Goal: Find specific page/section: Find specific page/section

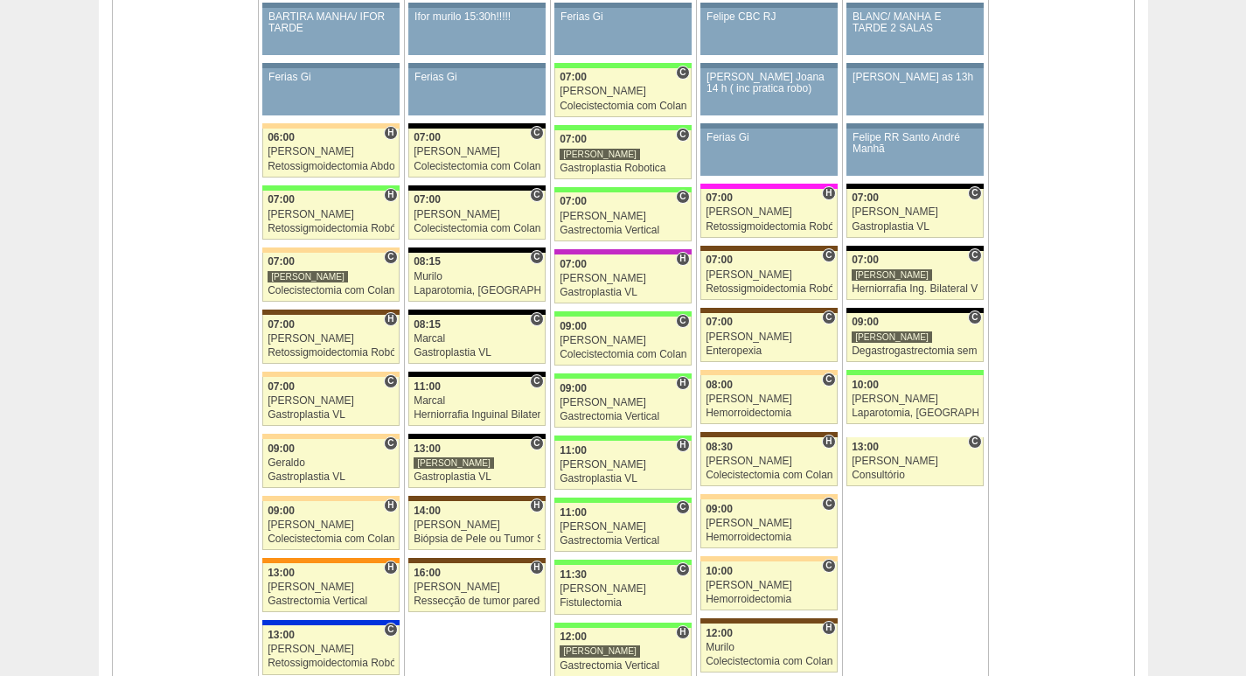
scroll to position [1049, 0]
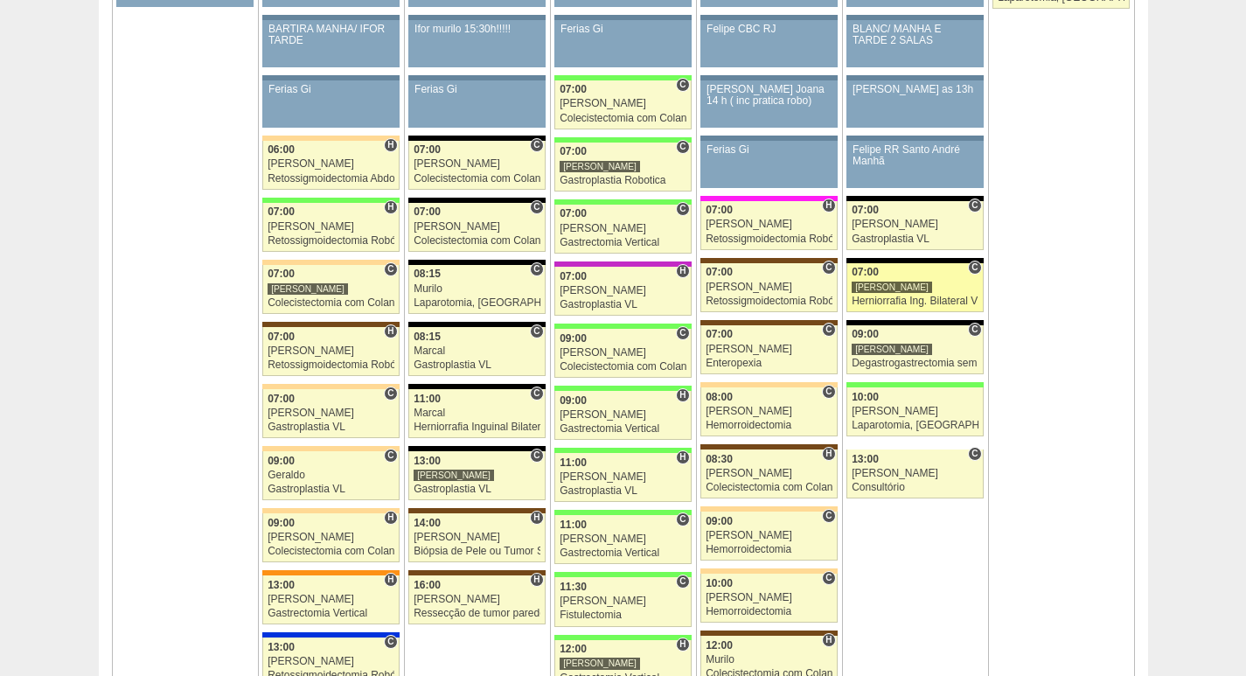
click at [941, 294] on link "87383 Nathan C 07:00 Nathan Herniorrafia Ing. Bilateral VL Hospital Blanc RR Mé…" at bounding box center [915, 287] width 136 height 49
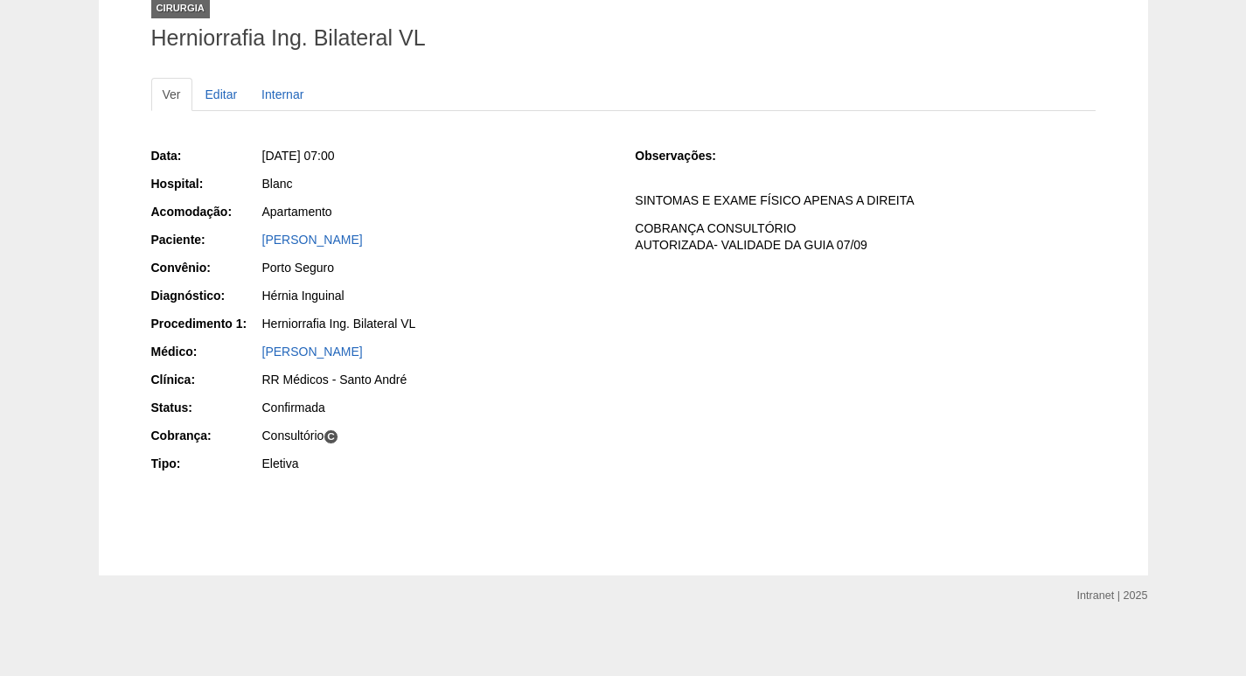
scroll to position [129, 0]
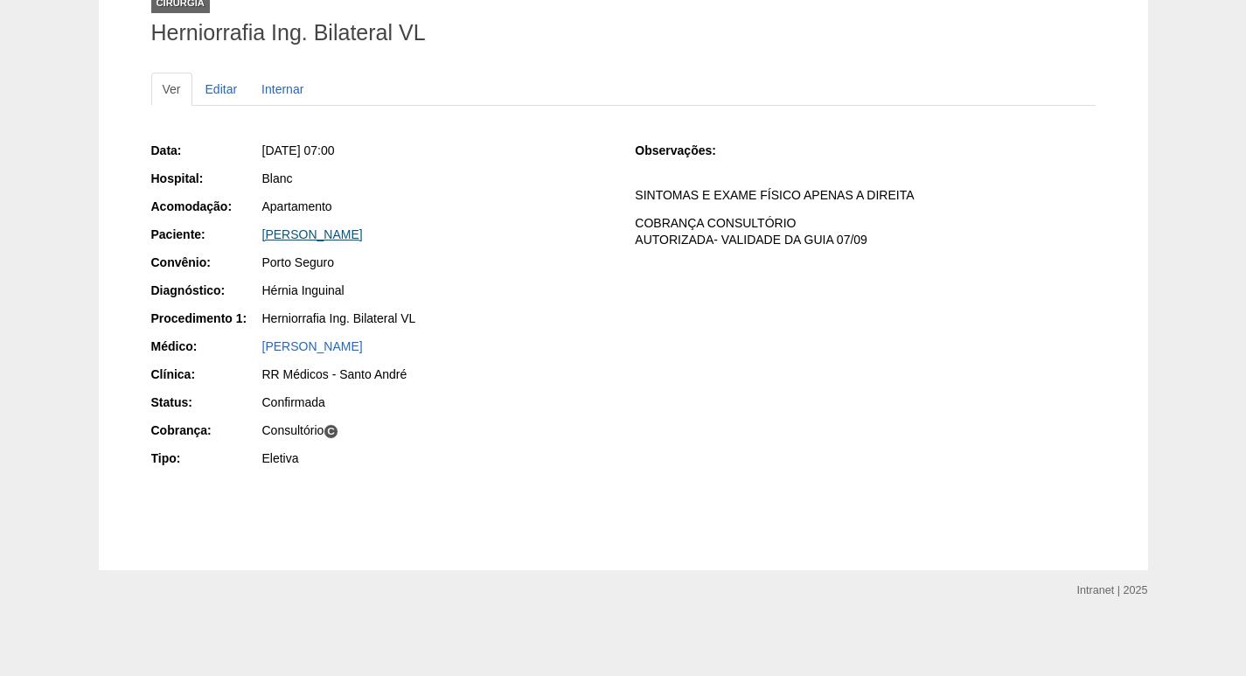
click at [358, 237] on link "FERNANDO ELIAS DEBUXE" at bounding box center [312, 234] width 101 height 14
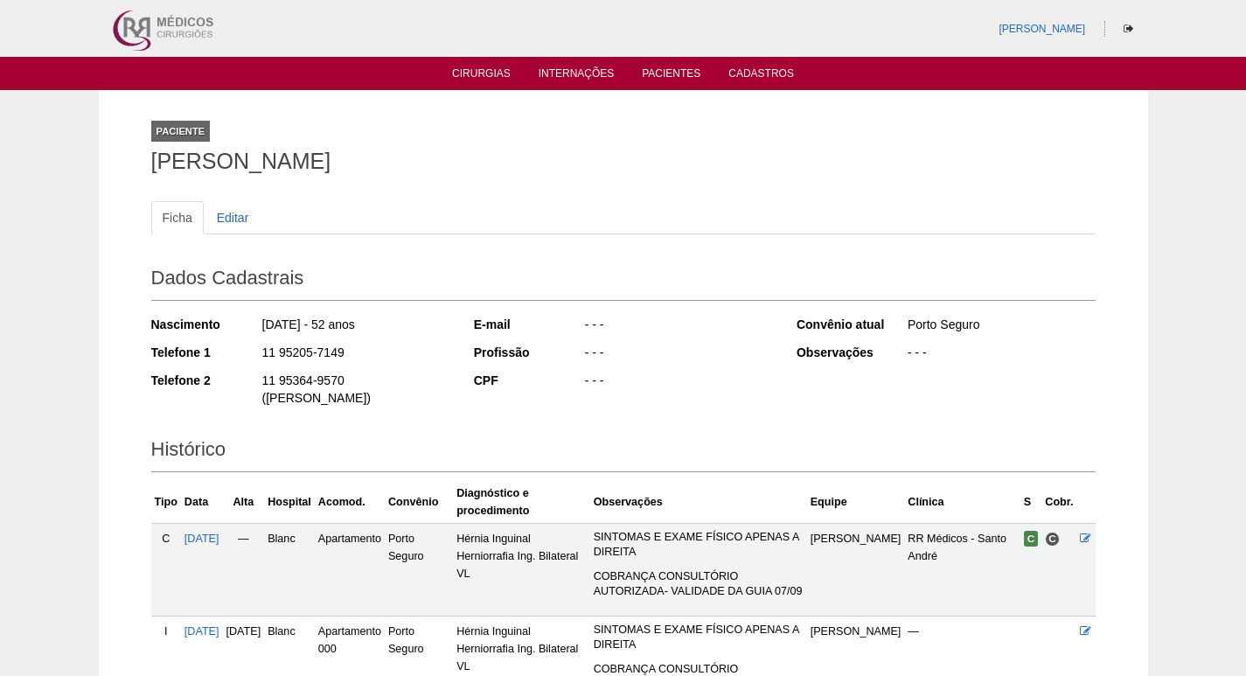
scroll to position [175, 0]
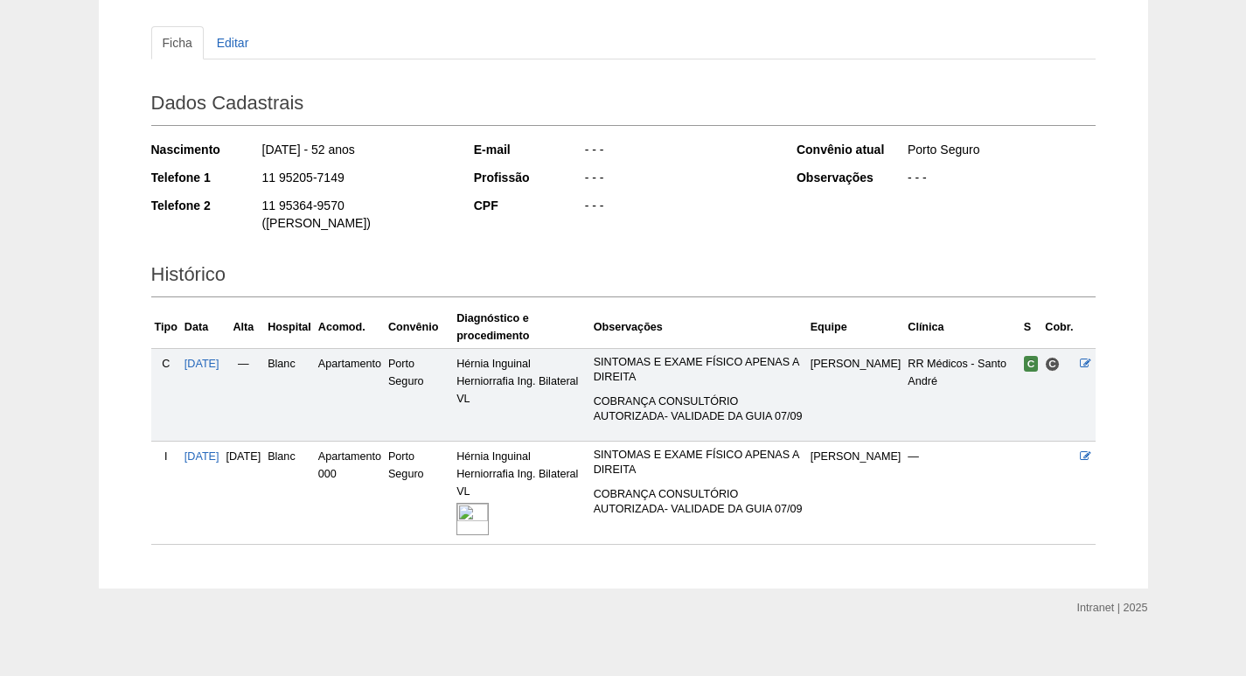
click at [489, 503] on img at bounding box center [473, 519] width 32 height 32
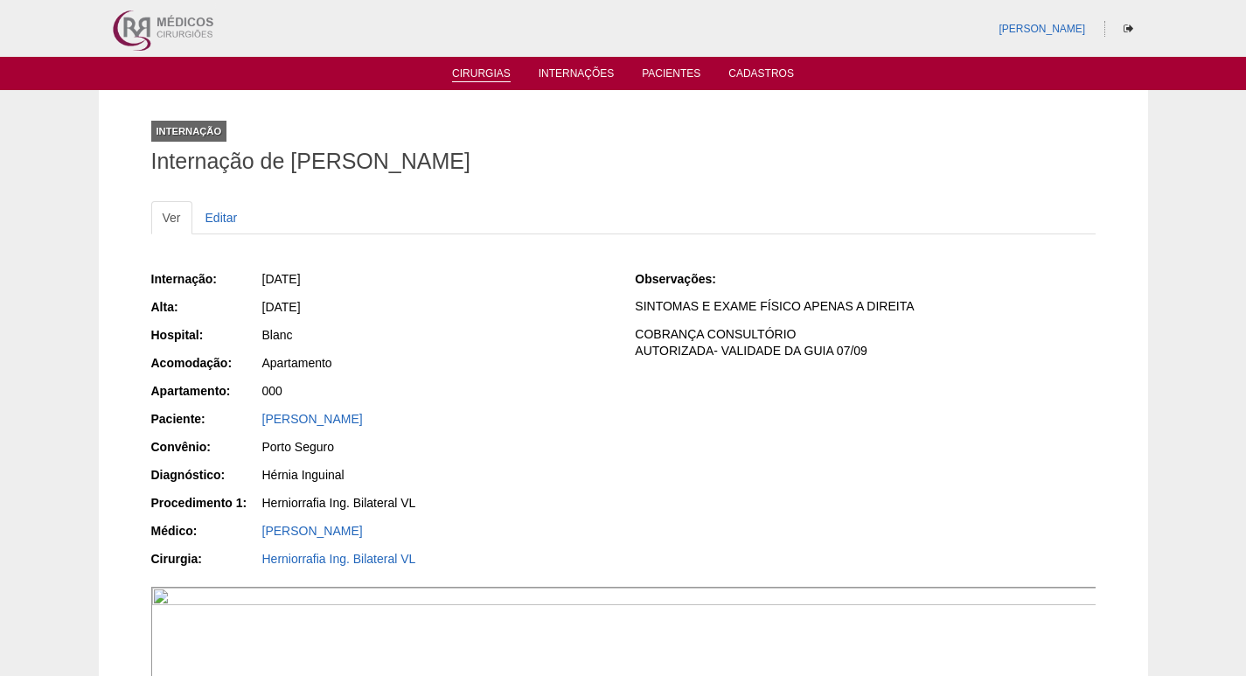
click at [513, 72] on li "Cirurgias" at bounding box center [481, 73] width 83 height 14
click at [476, 73] on link "Cirurgias" at bounding box center [481, 74] width 59 height 15
